Goal: Task Accomplishment & Management: Complete application form

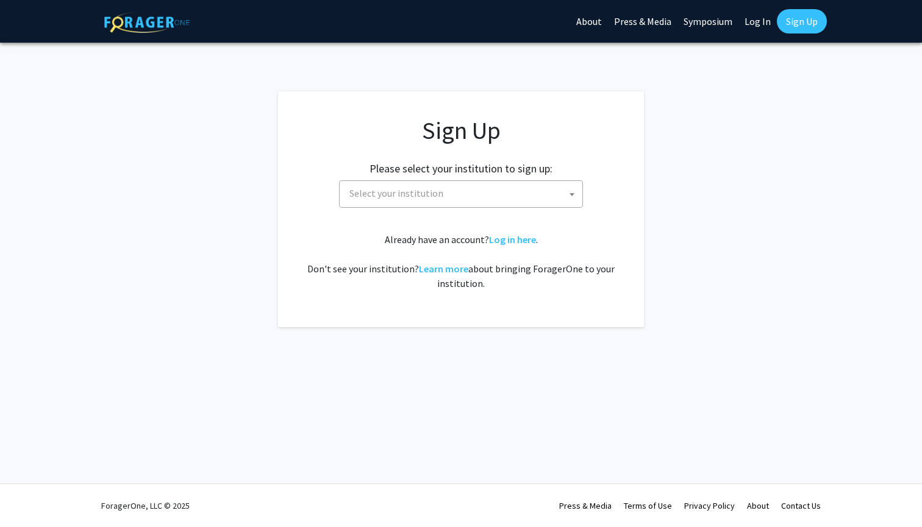
click at [501, 195] on span "Select your institution" at bounding box center [463, 193] width 238 height 25
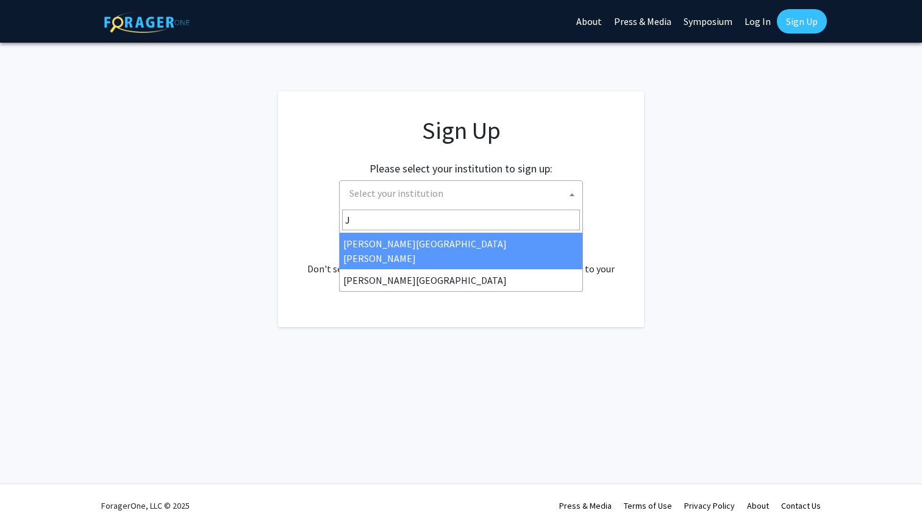
type input "Jo"
select select "1"
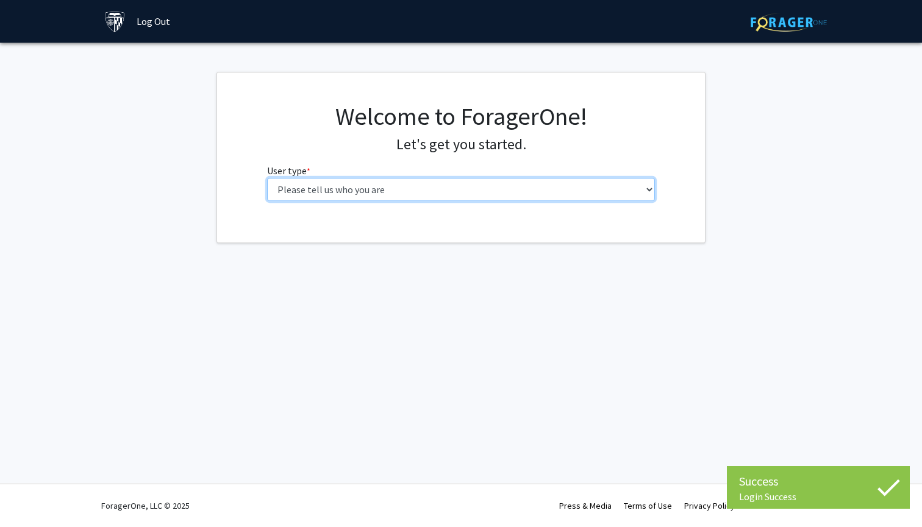
select select "2: masters"
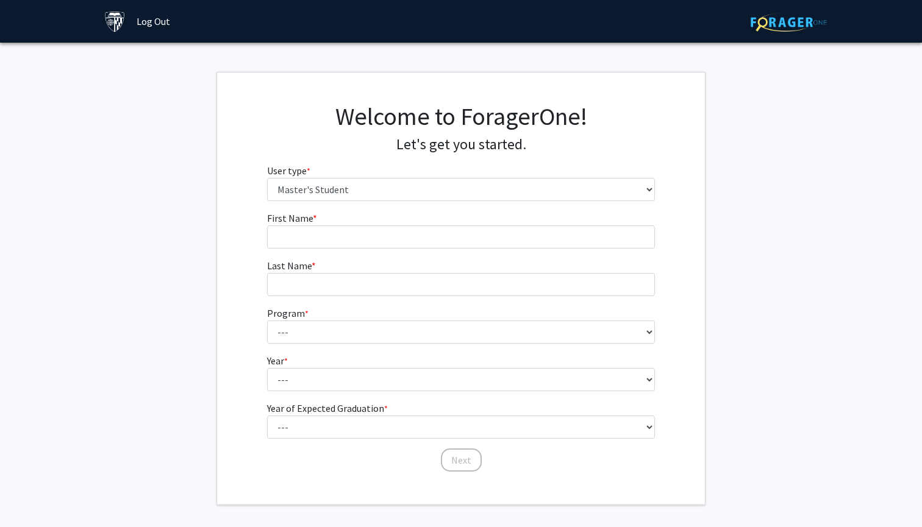
click at [580, 215] on fg-input "First Name * required" at bounding box center [461, 230] width 388 height 38
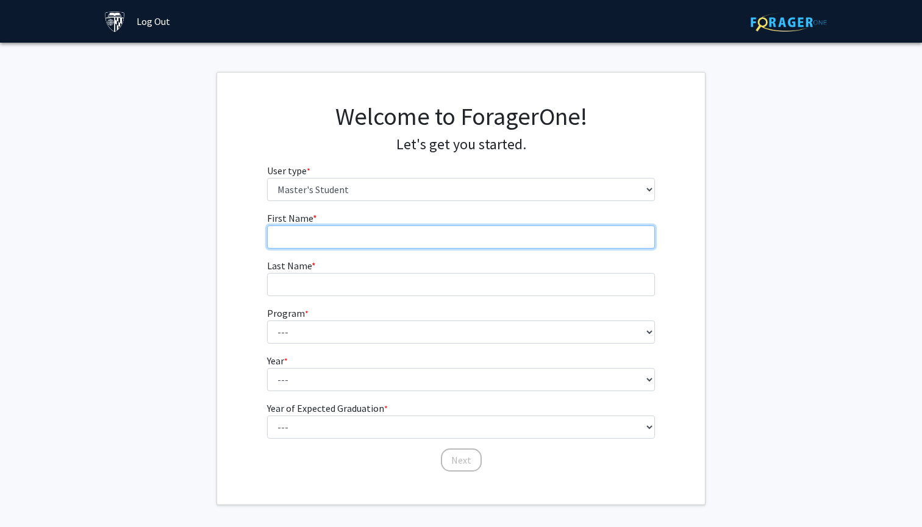
click at [580, 226] on input "First Name * required" at bounding box center [461, 237] width 388 height 23
type input "[PERSON_NAME]"
